Goal: Navigation & Orientation: Find specific page/section

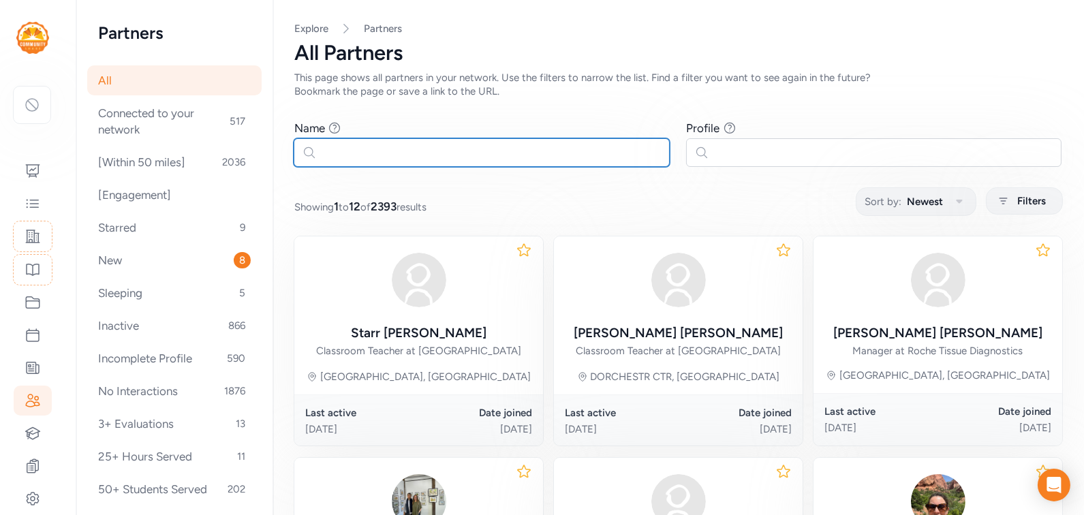
click at [401, 147] on input "text" at bounding box center [482, 152] width 376 height 29
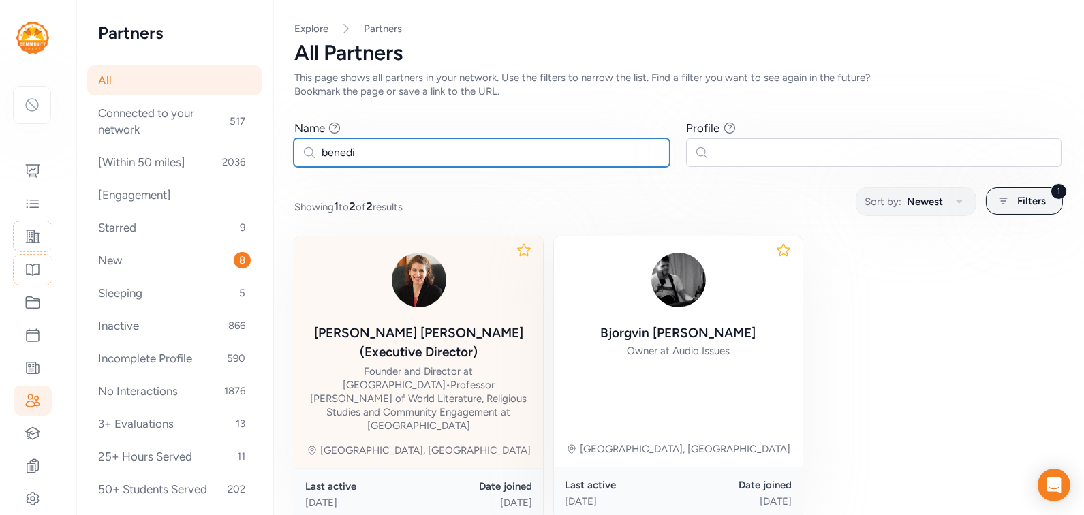
type input "benedi"
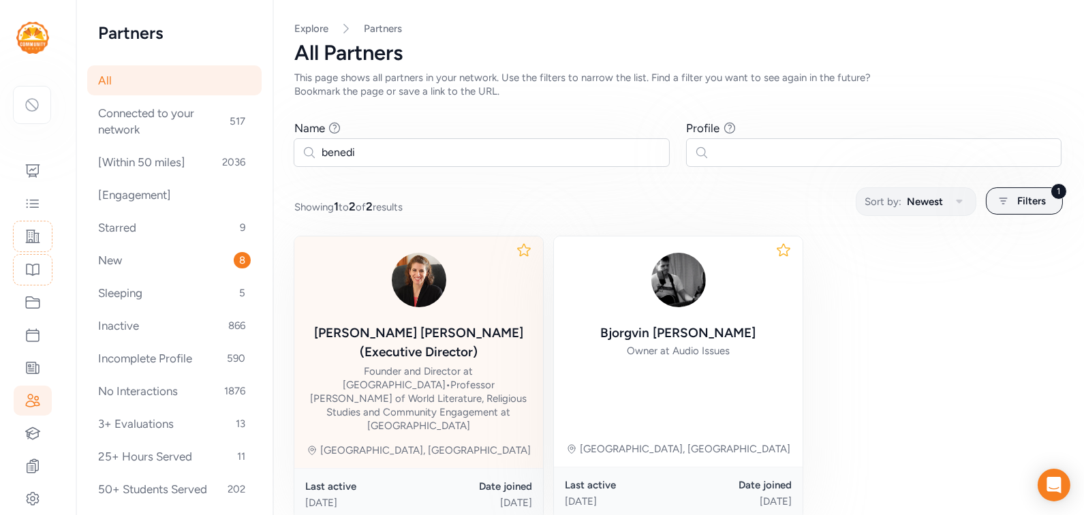
click at [464, 365] on div "Founder and Director at The Castle • Professor Emerita of World Literature, Rel…" at bounding box center [418, 399] width 227 height 68
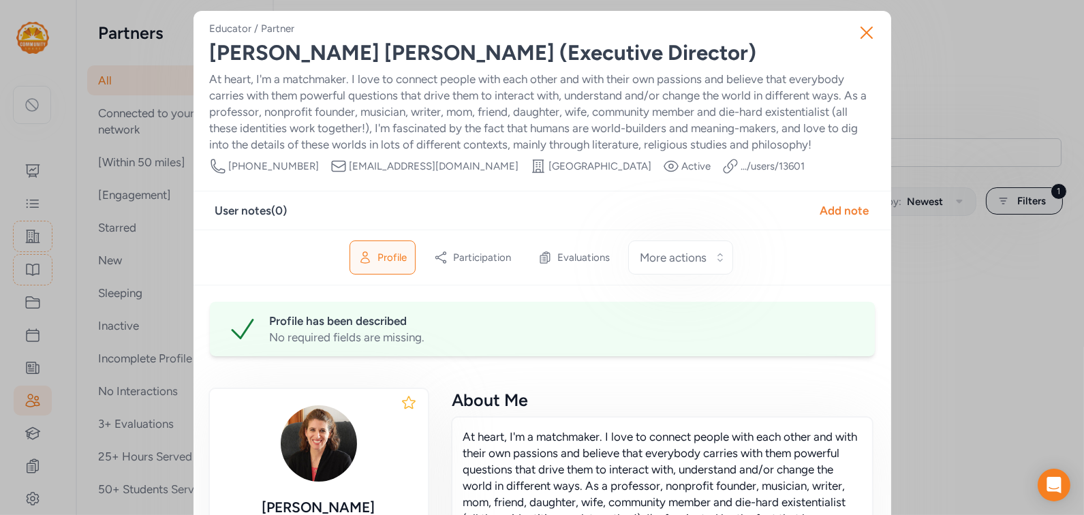
click at [381, 254] on span "Profile" at bounding box center [391, 258] width 29 height 14
click at [741, 161] on link ".../users/ 13601" at bounding box center [773, 166] width 64 height 14
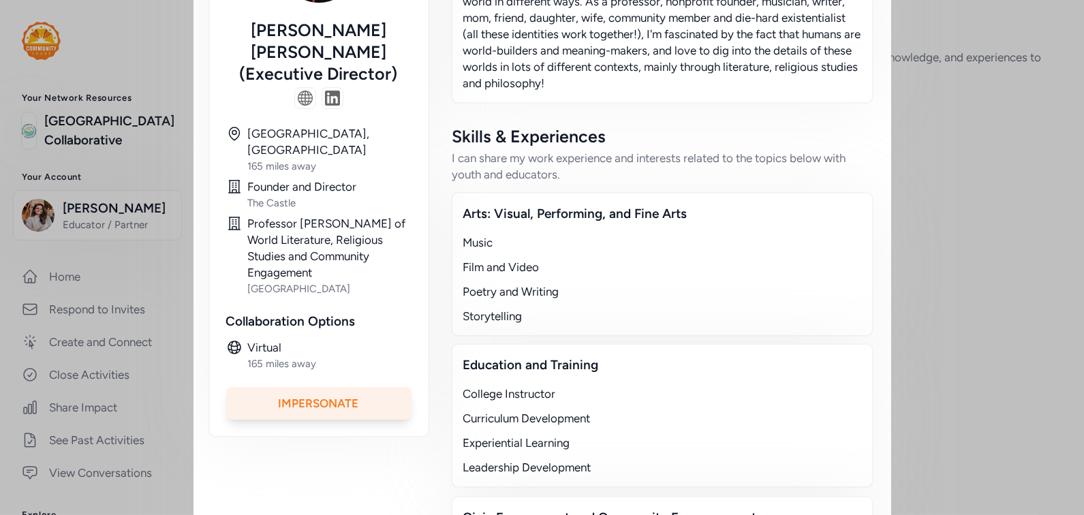
scroll to position [320, 0]
click at [311, 388] on div "Impersonate" at bounding box center [318, 404] width 185 height 33
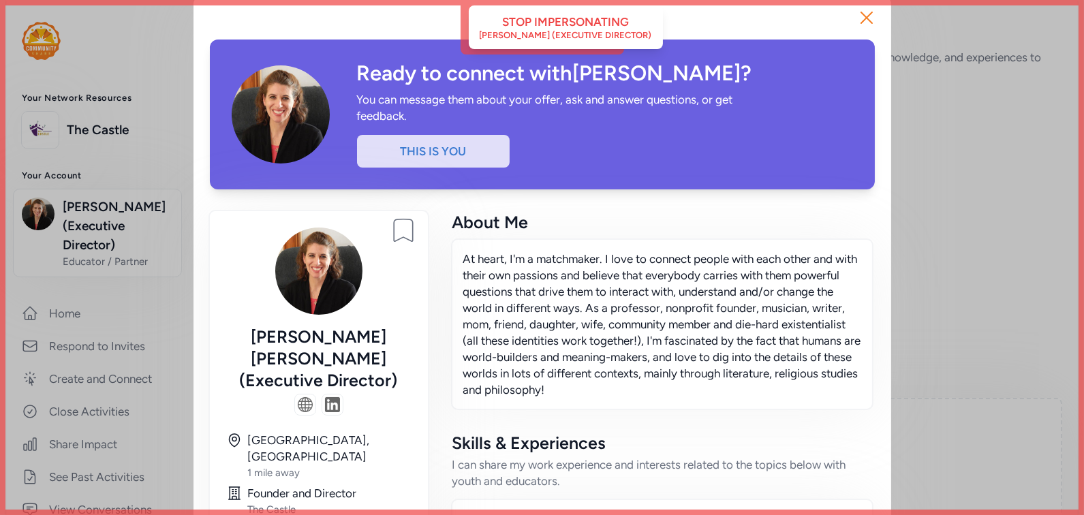
scroll to position [0, 0]
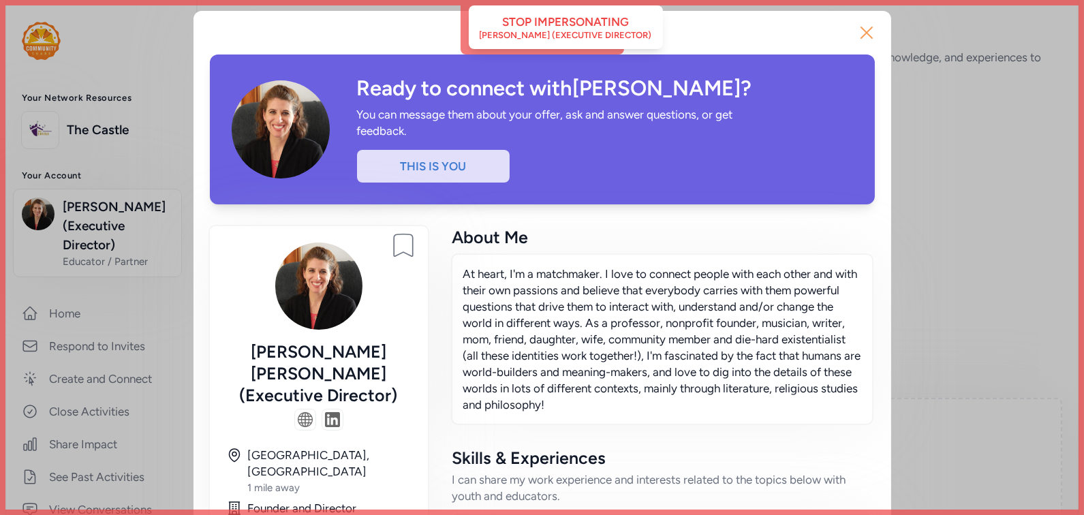
click at [866, 34] on icon "button" at bounding box center [867, 33] width 22 height 22
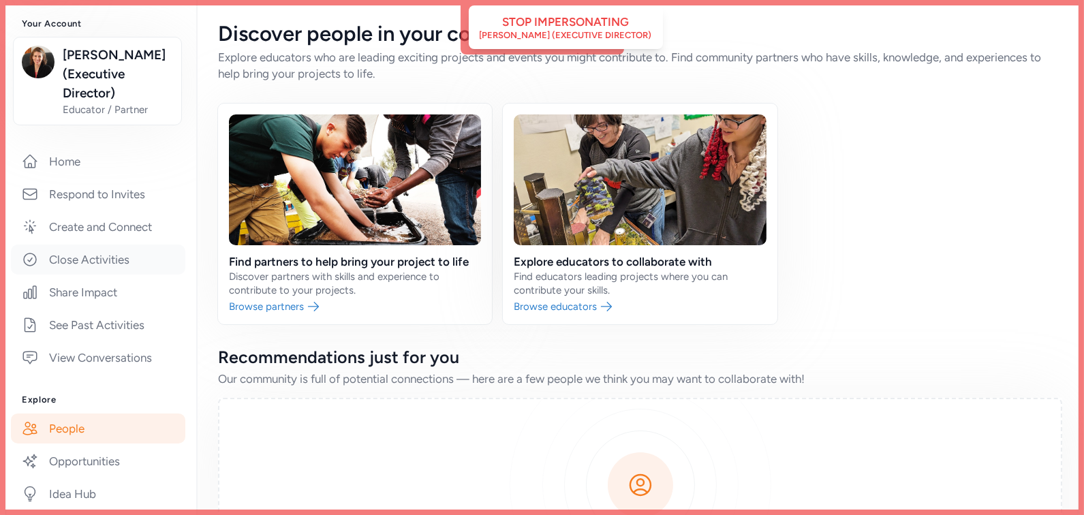
scroll to position [149, 0]
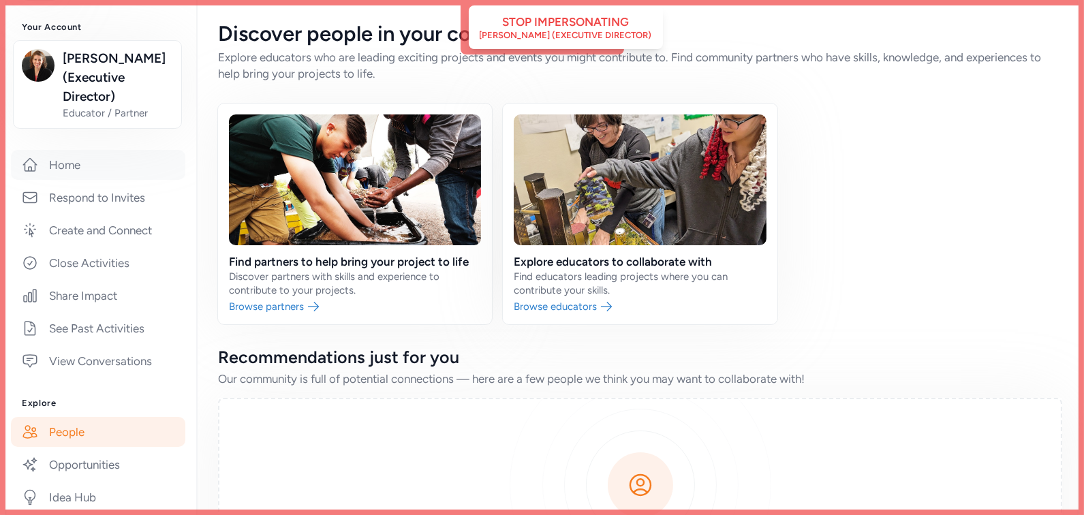
click at [65, 170] on link "Home" at bounding box center [98, 165] width 174 height 30
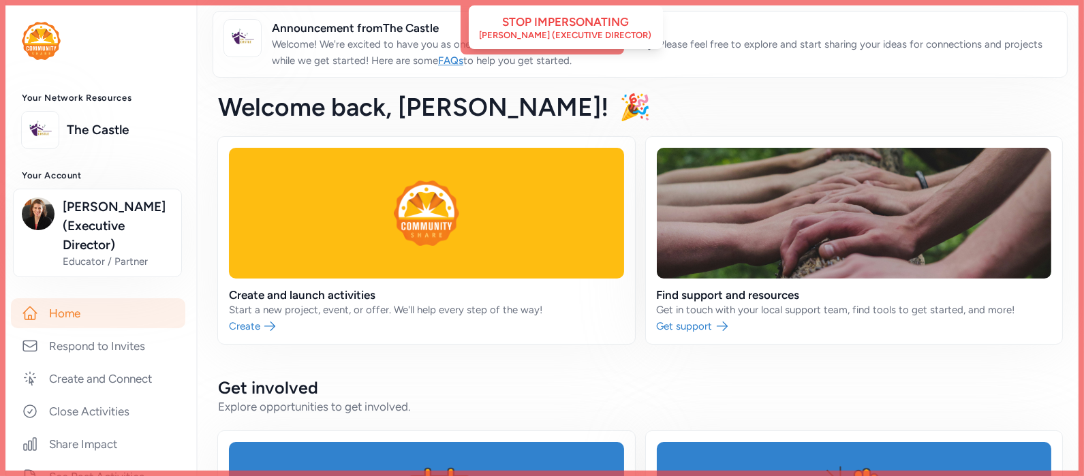
click at [69, 318] on link "Home" at bounding box center [98, 313] width 174 height 30
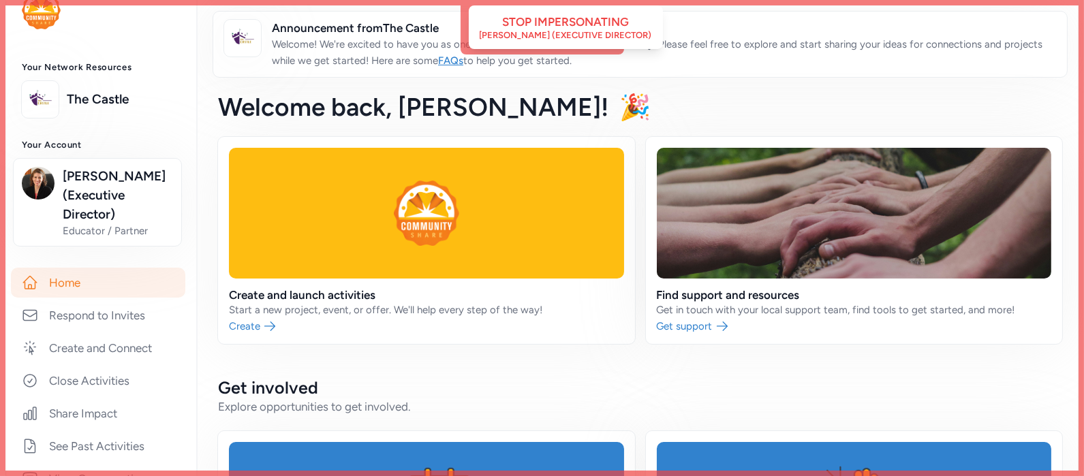
scroll to position [29, 0]
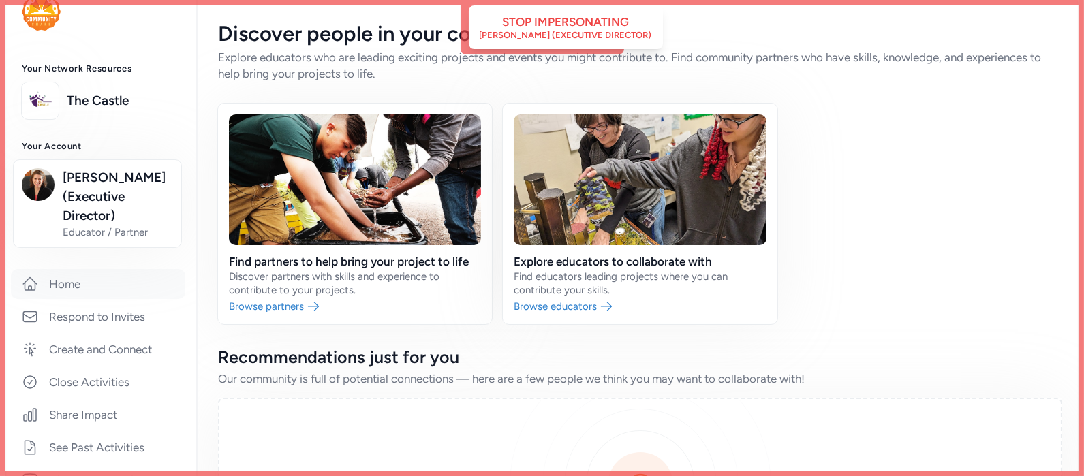
click at [87, 277] on link "Home" at bounding box center [98, 284] width 174 height 30
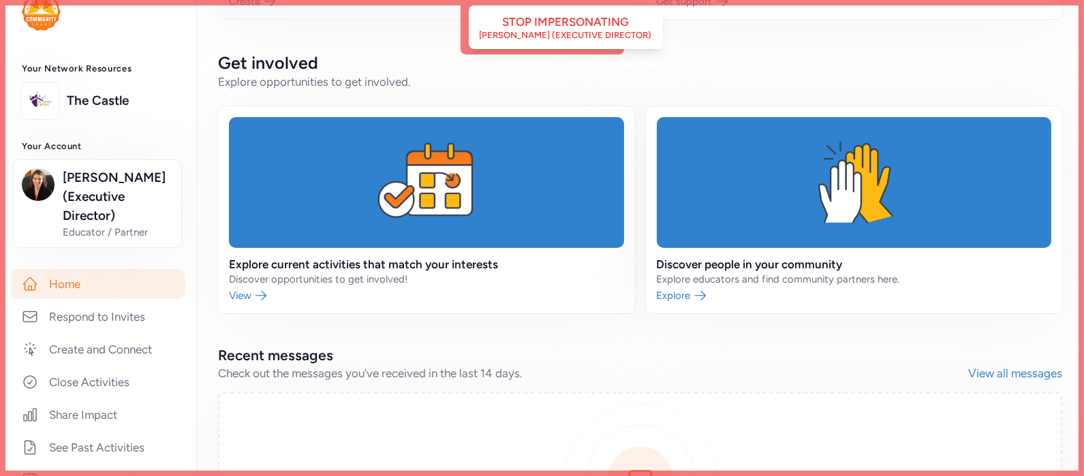
scroll to position [324, 0]
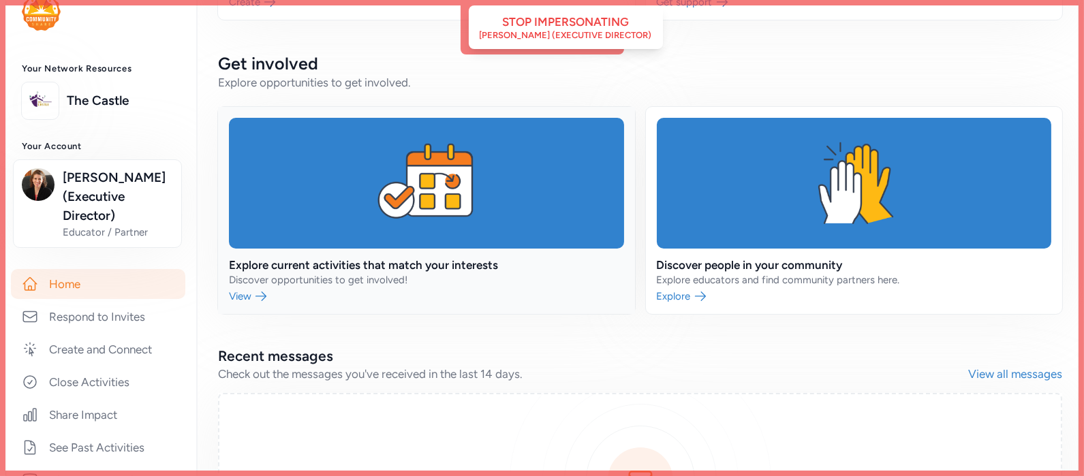
click at [418, 213] on link at bounding box center [426, 210] width 417 height 207
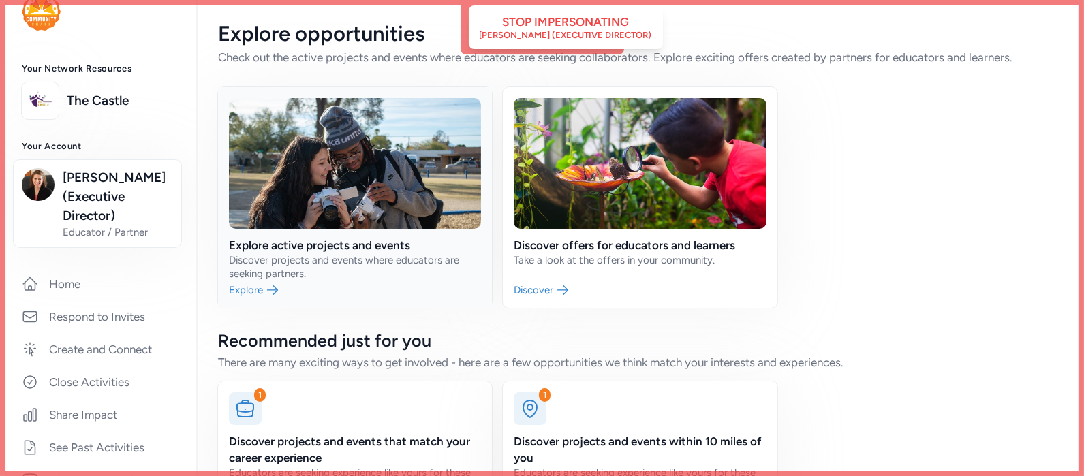
scroll to position [1, 0]
click at [625, 199] on link at bounding box center [640, 197] width 274 height 221
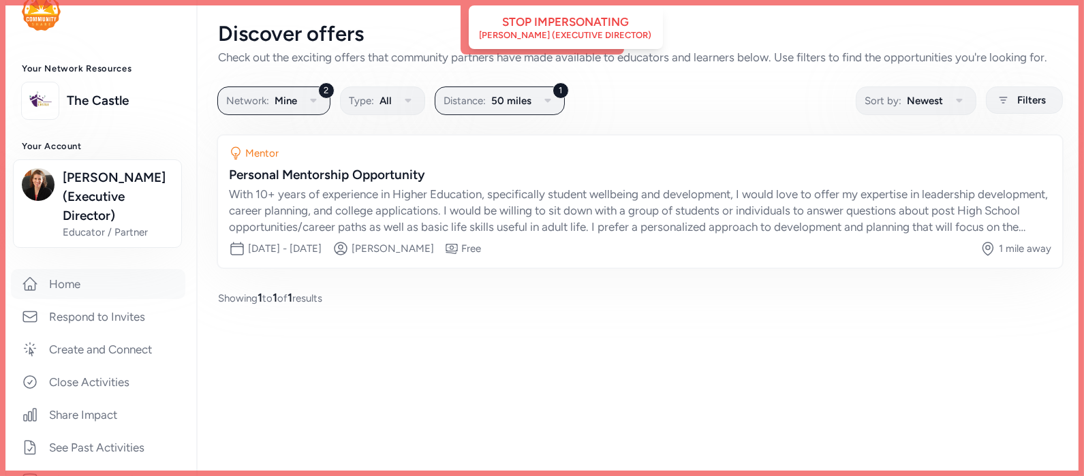
click at [91, 288] on link "Home" at bounding box center [98, 284] width 174 height 30
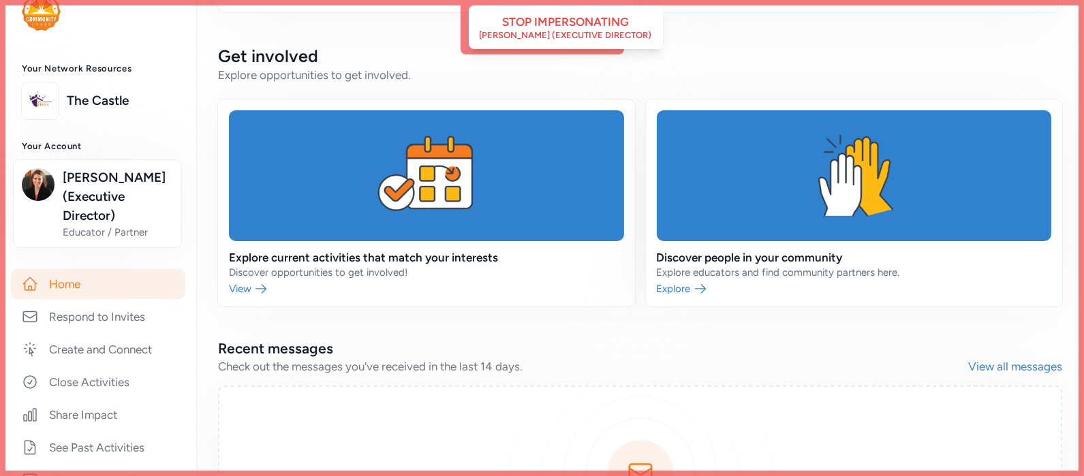
scroll to position [352, 0]
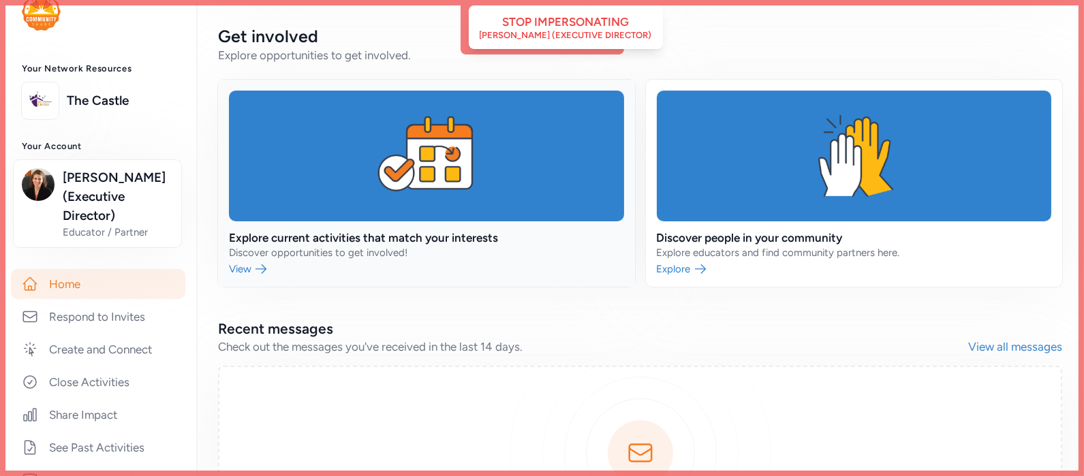
click at [395, 201] on link at bounding box center [426, 183] width 417 height 207
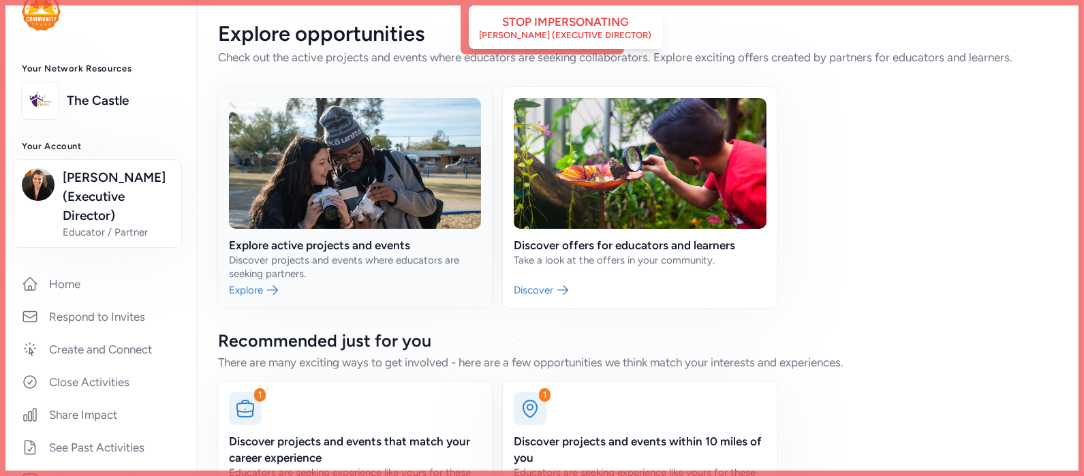
click at [342, 253] on link at bounding box center [355, 197] width 274 height 221
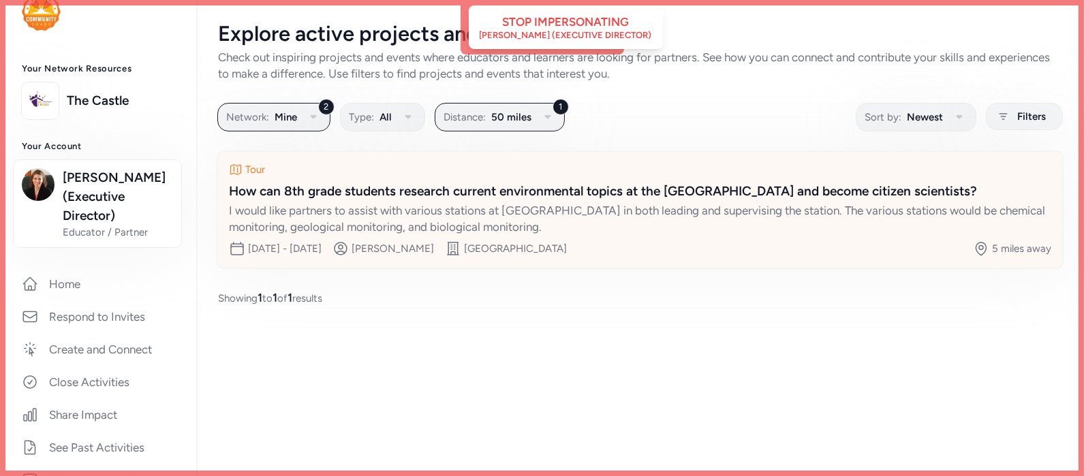
click at [493, 204] on div "I would like partners to assist with various stations at Big Walnut Creek in bo…" at bounding box center [640, 218] width 822 height 33
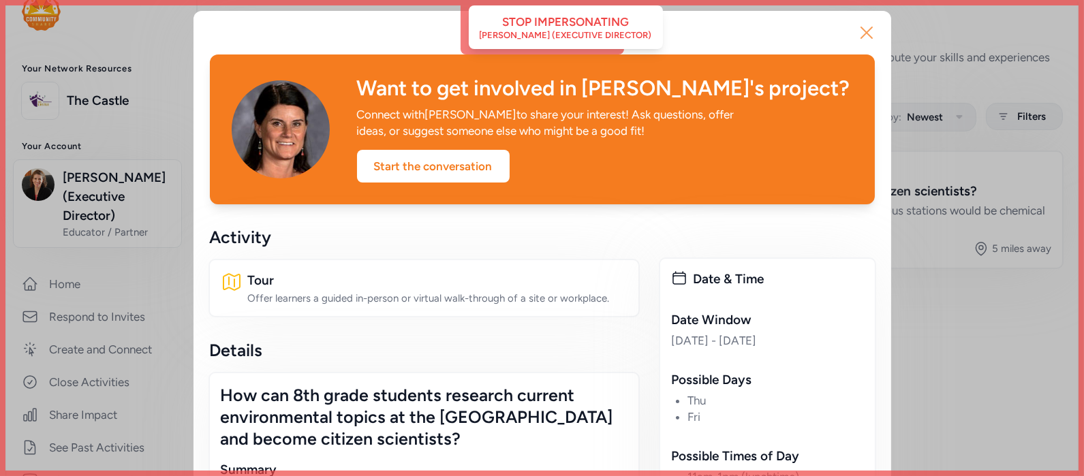
click at [864, 33] on icon "button" at bounding box center [866, 32] width 11 height 11
